Goal: Check status

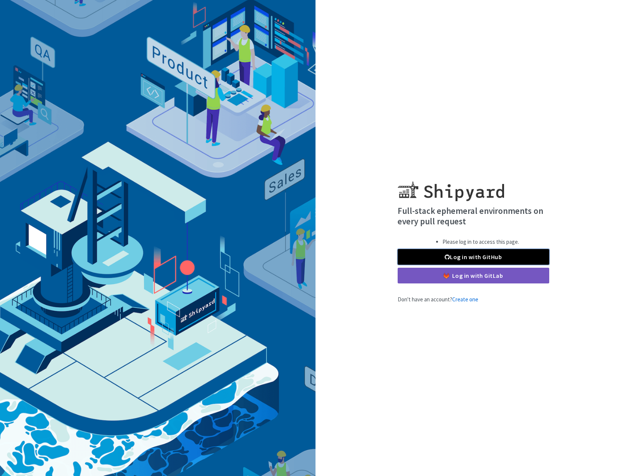
click at [473, 257] on link "Log in with GitHub" at bounding box center [474, 257] width 152 height 16
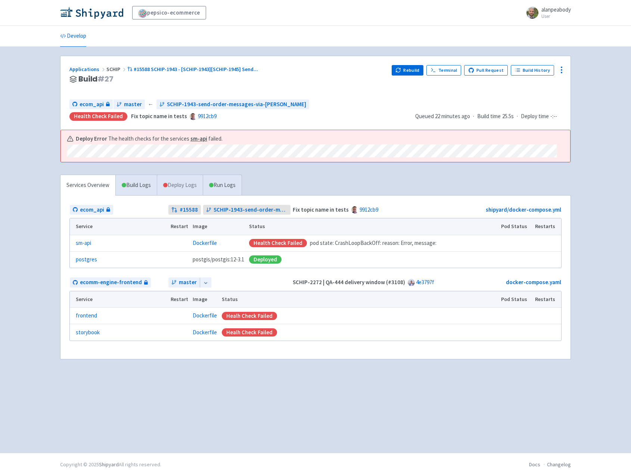
click at [177, 186] on link "Deploy Logs" at bounding box center [180, 185] width 46 height 21
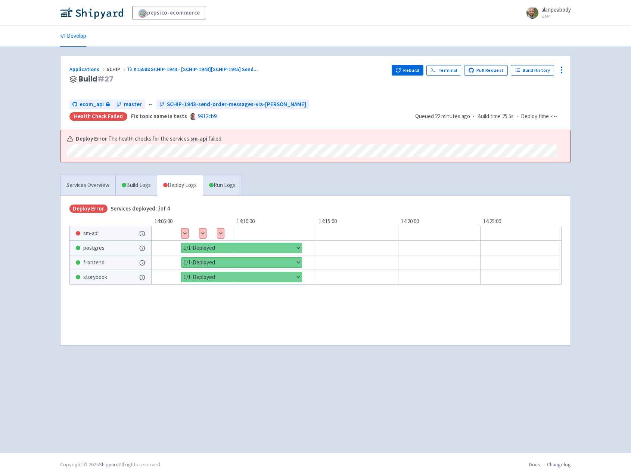
click at [223, 234] on button "Show details" at bounding box center [220, 233] width 7 height 10
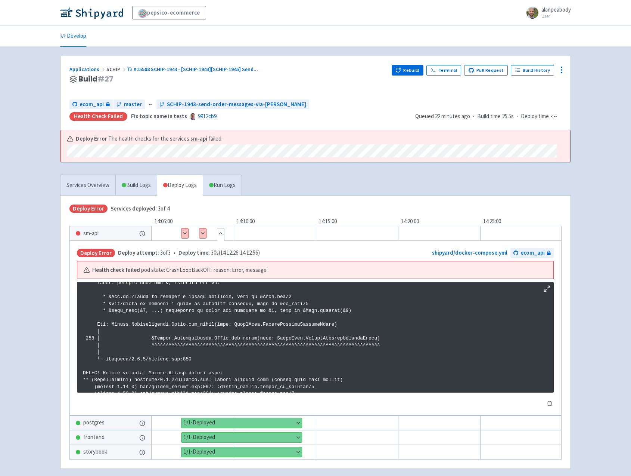
scroll to position [759, 0]
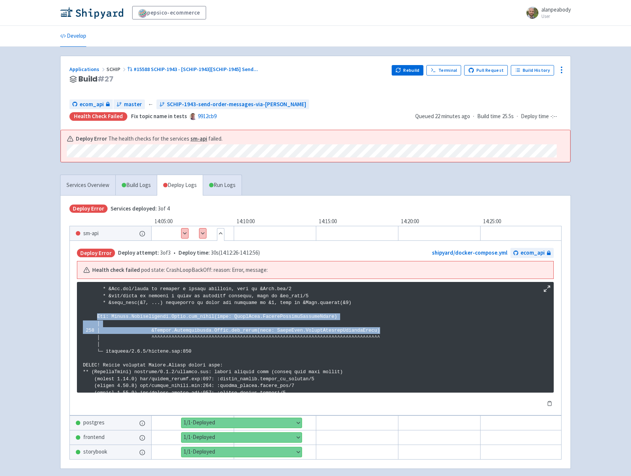
drag, startPoint x: 393, startPoint y: 330, endPoint x: 96, endPoint y: 318, distance: 297.0
click at [96, 318] on p at bounding box center [315, 40] width 465 height 1029
click at [98, 318] on p at bounding box center [315, 40] width 465 height 1029
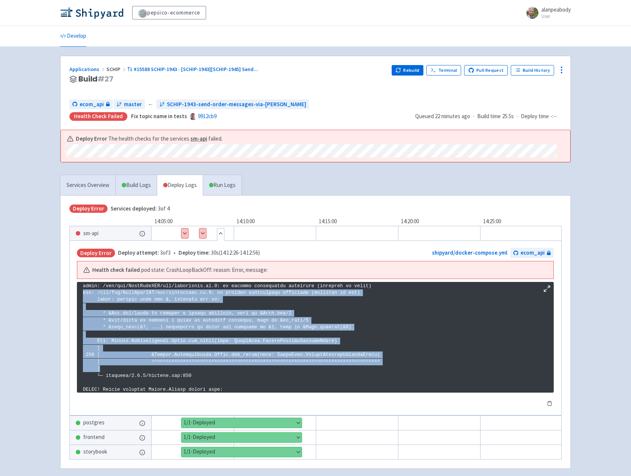
scroll to position [742, 0]
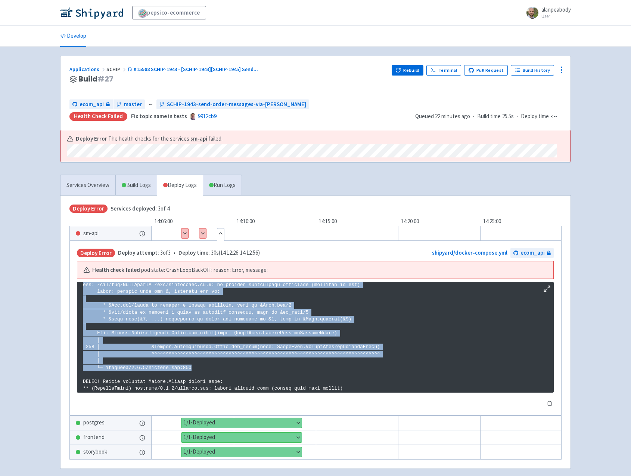
drag, startPoint x: 83, startPoint y: 297, endPoint x: 239, endPoint y: 366, distance: 170.8
click at [239, 366] on p at bounding box center [315, 56] width 465 height 1029
